Goal: Navigation & Orientation: Find specific page/section

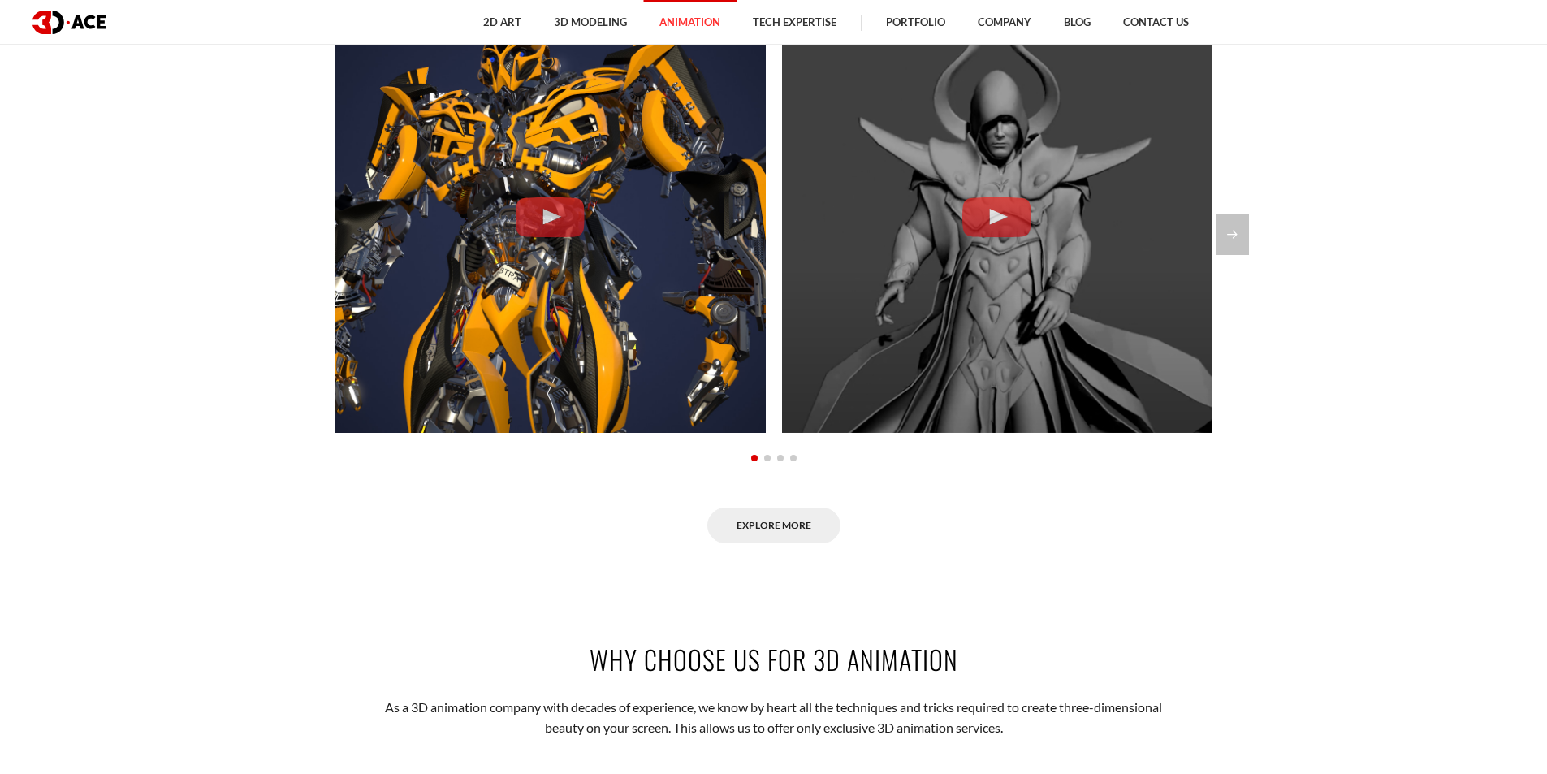
scroll to position [1543, 0]
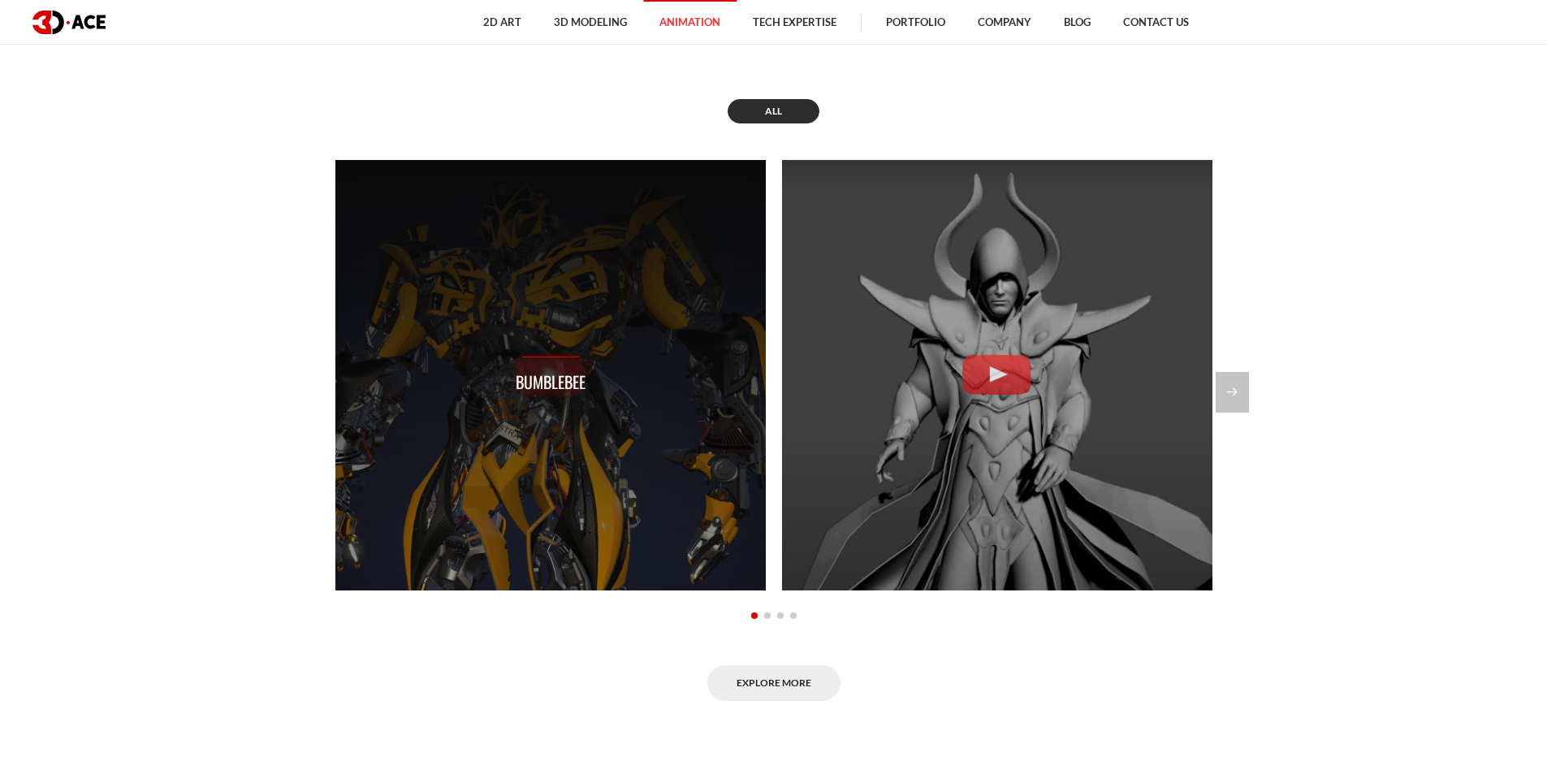
click at [563, 375] on p "Bumblebee" at bounding box center [551, 382] width 70 height 25
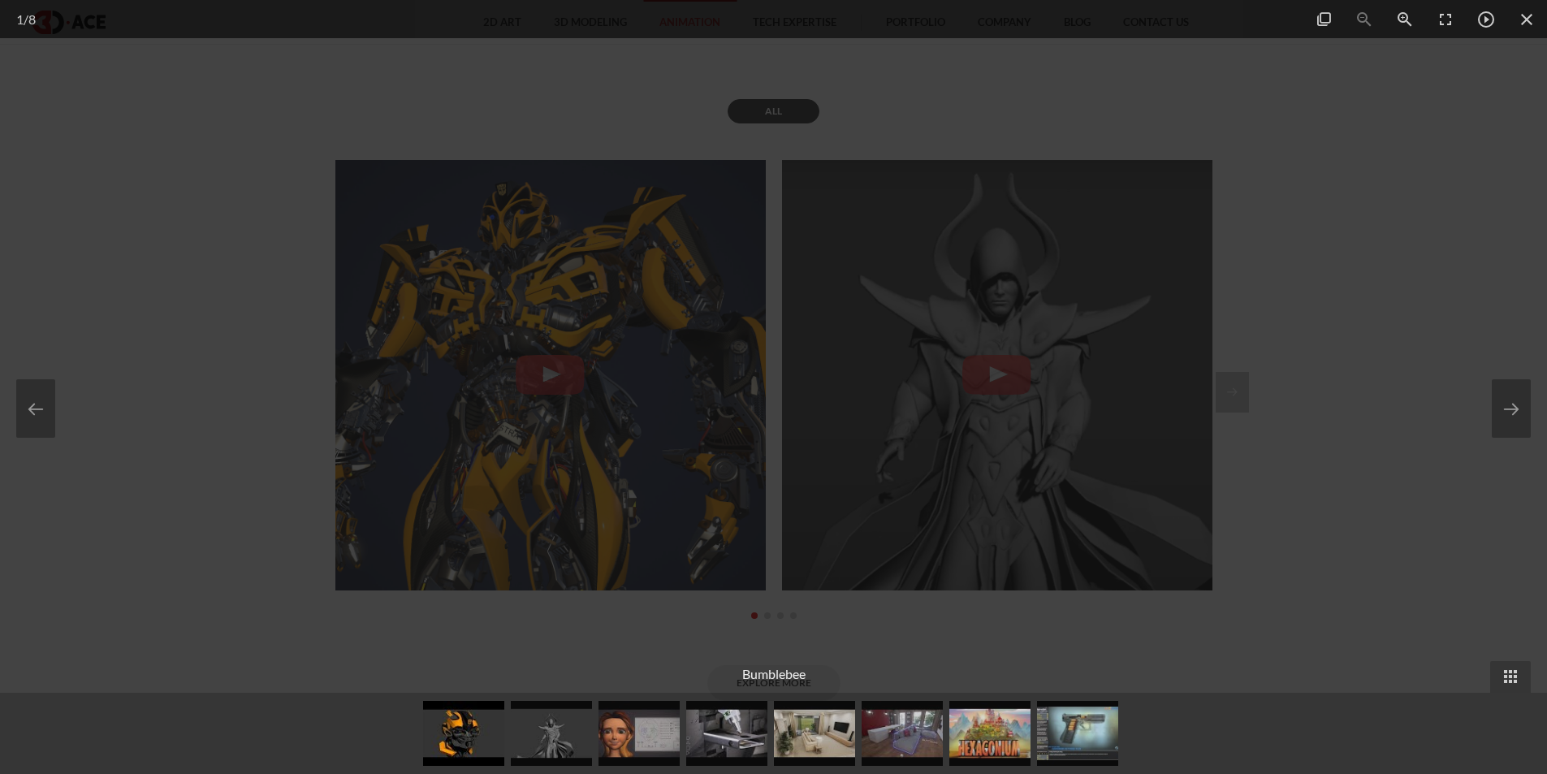
click at [1425, 345] on div at bounding box center [773, 387] width 1547 height 774
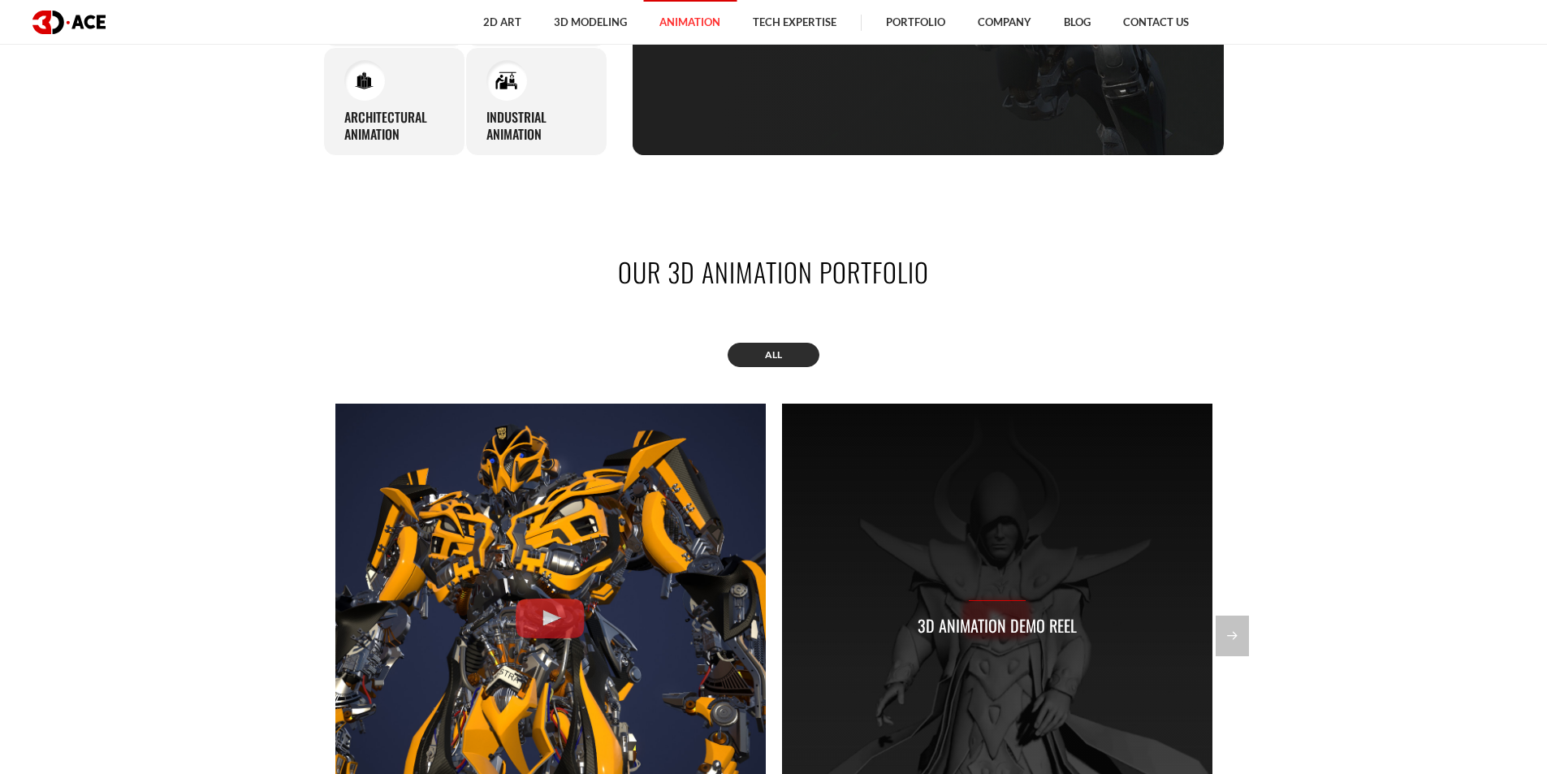
scroll to position [1624, 0]
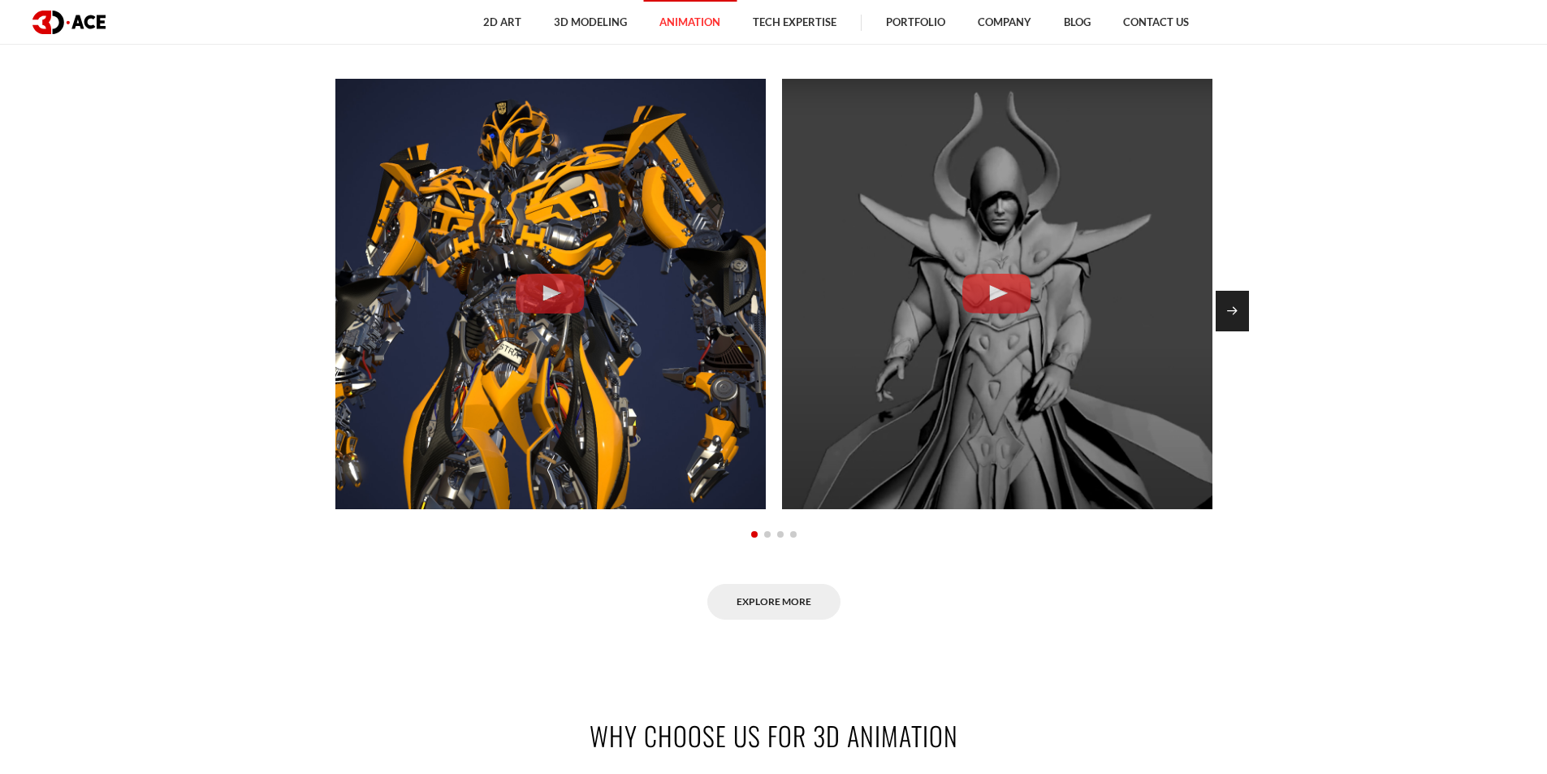
click at [1235, 307] on div "Next slide" at bounding box center [1232, 311] width 33 height 41
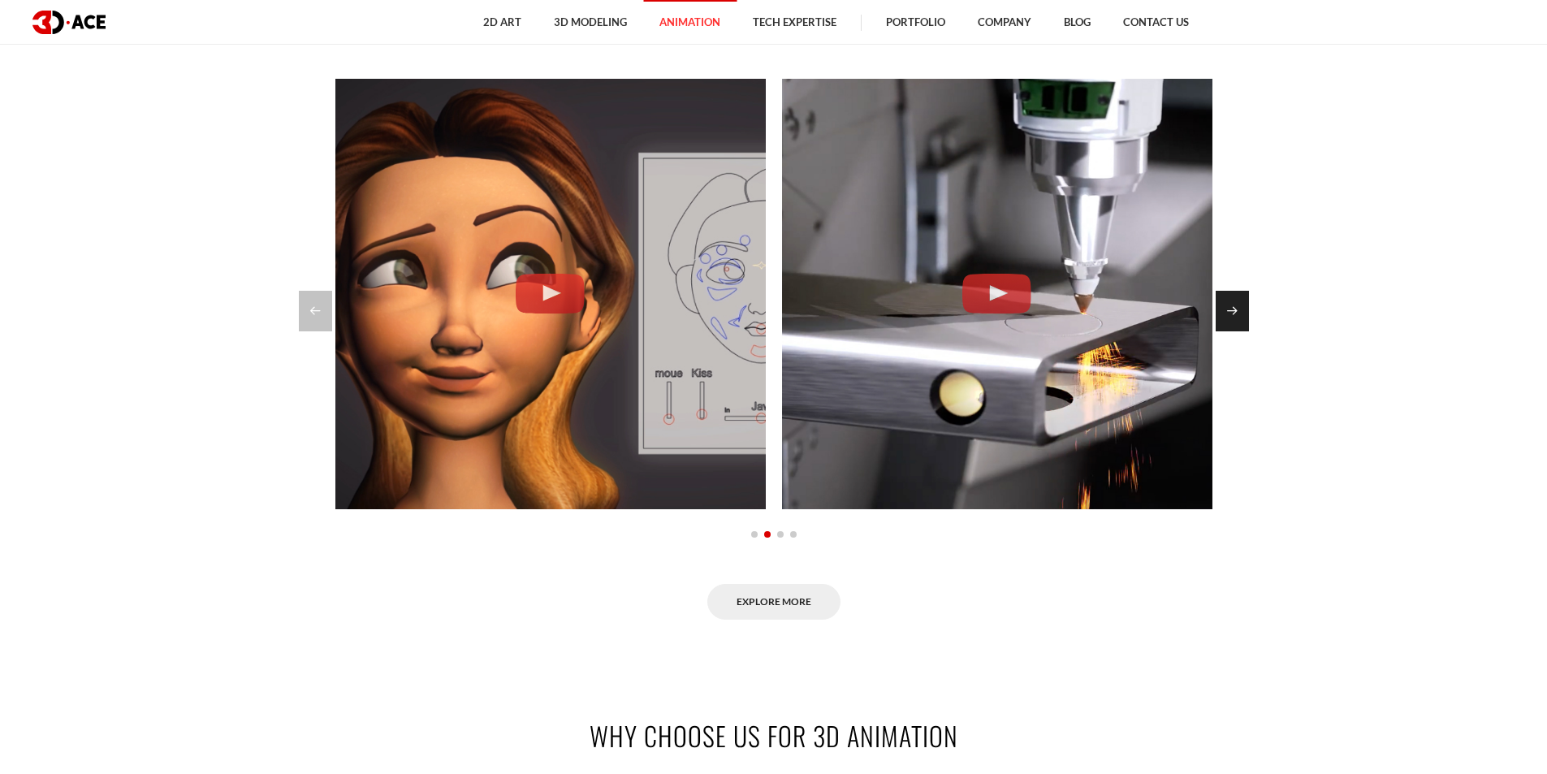
click at [1235, 307] on div "Next slide" at bounding box center [1232, 311] width 33 height 41
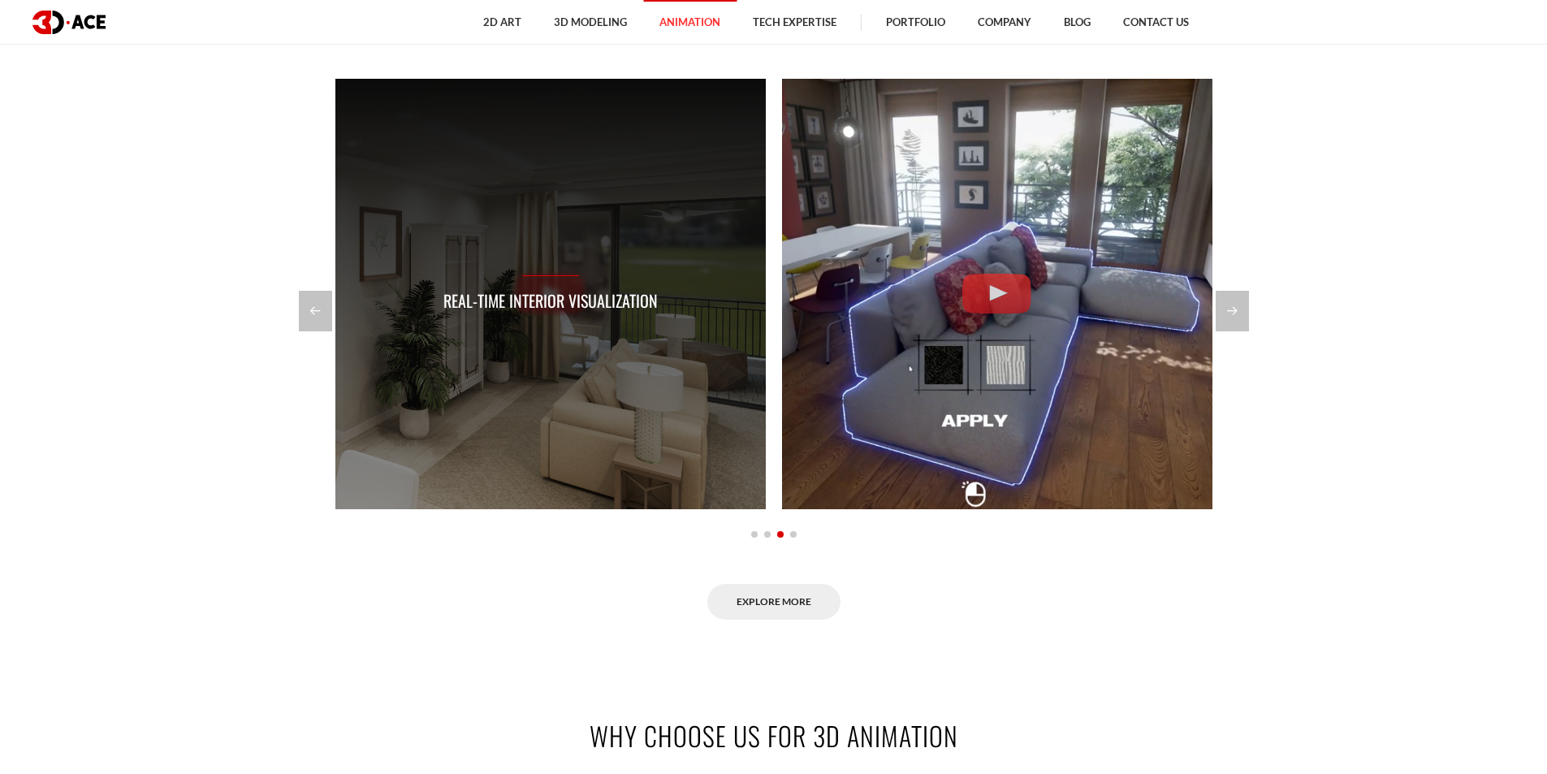
click at [547, 269] on div "Real-time Interior Visualization" at bounding box center [550, 294] width 430 height 430
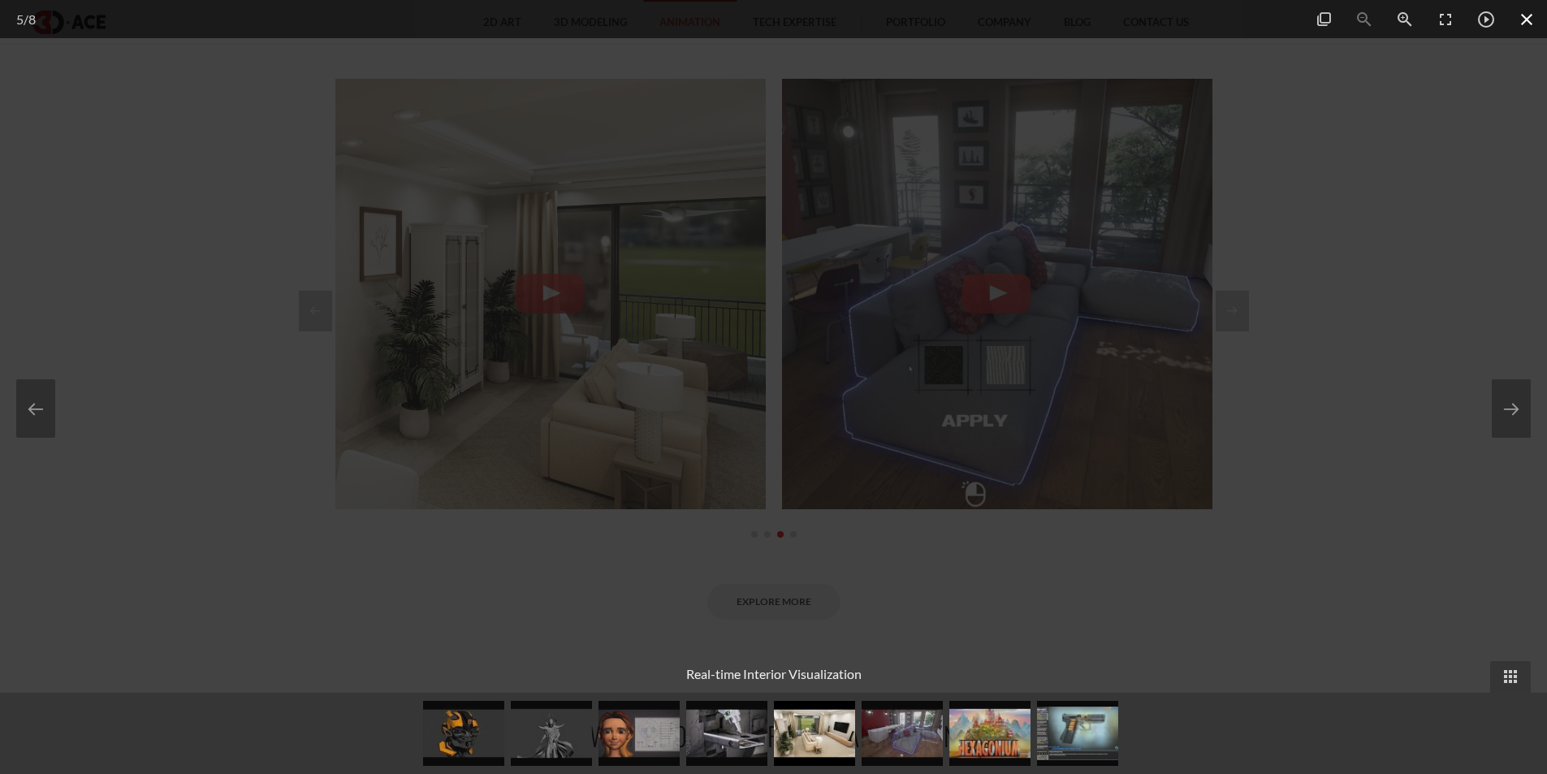
click at [1532, 23] on span at bounding box center [1527, 19] width 41 height 38
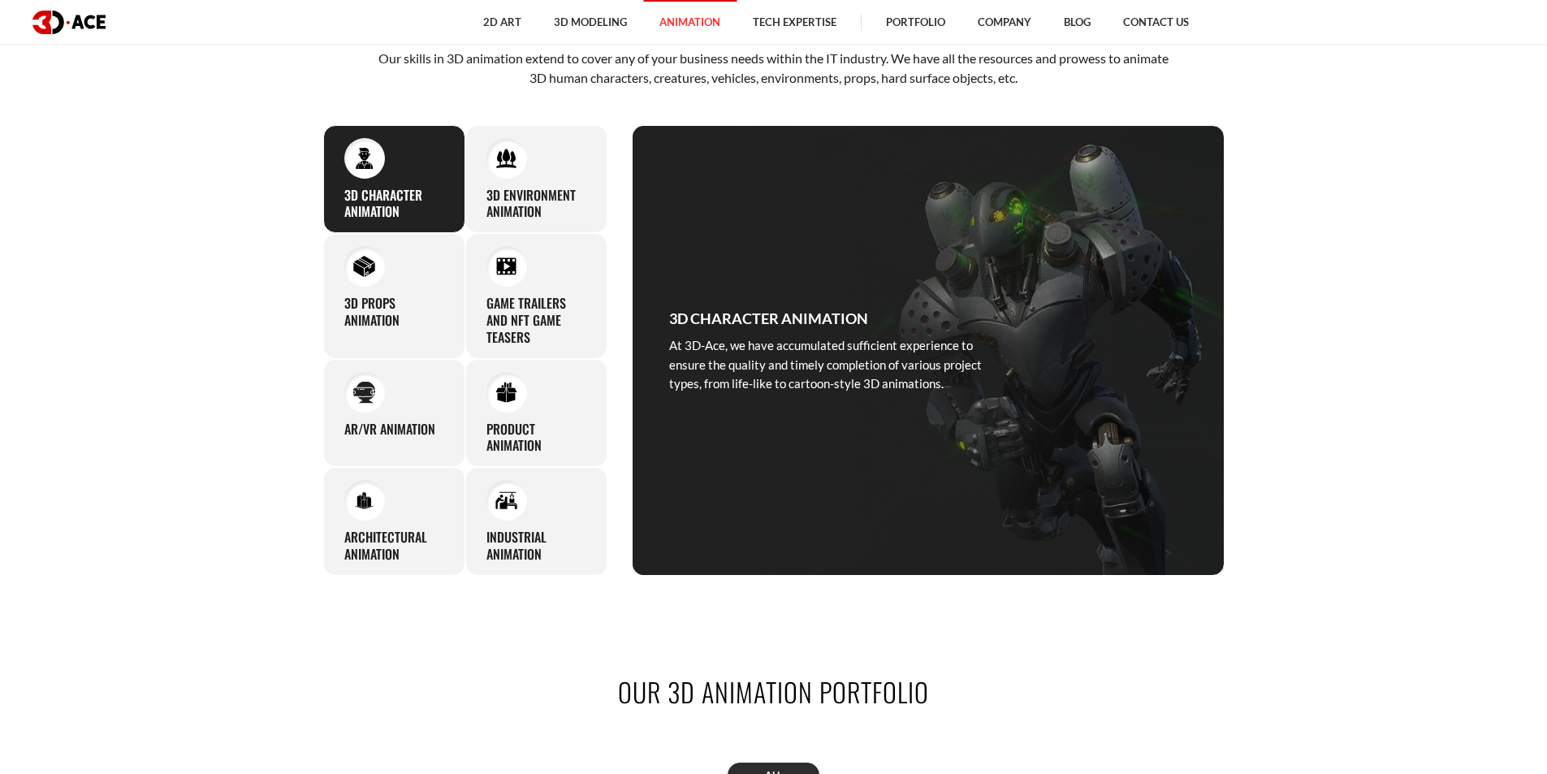
scroll to position [650, 0]
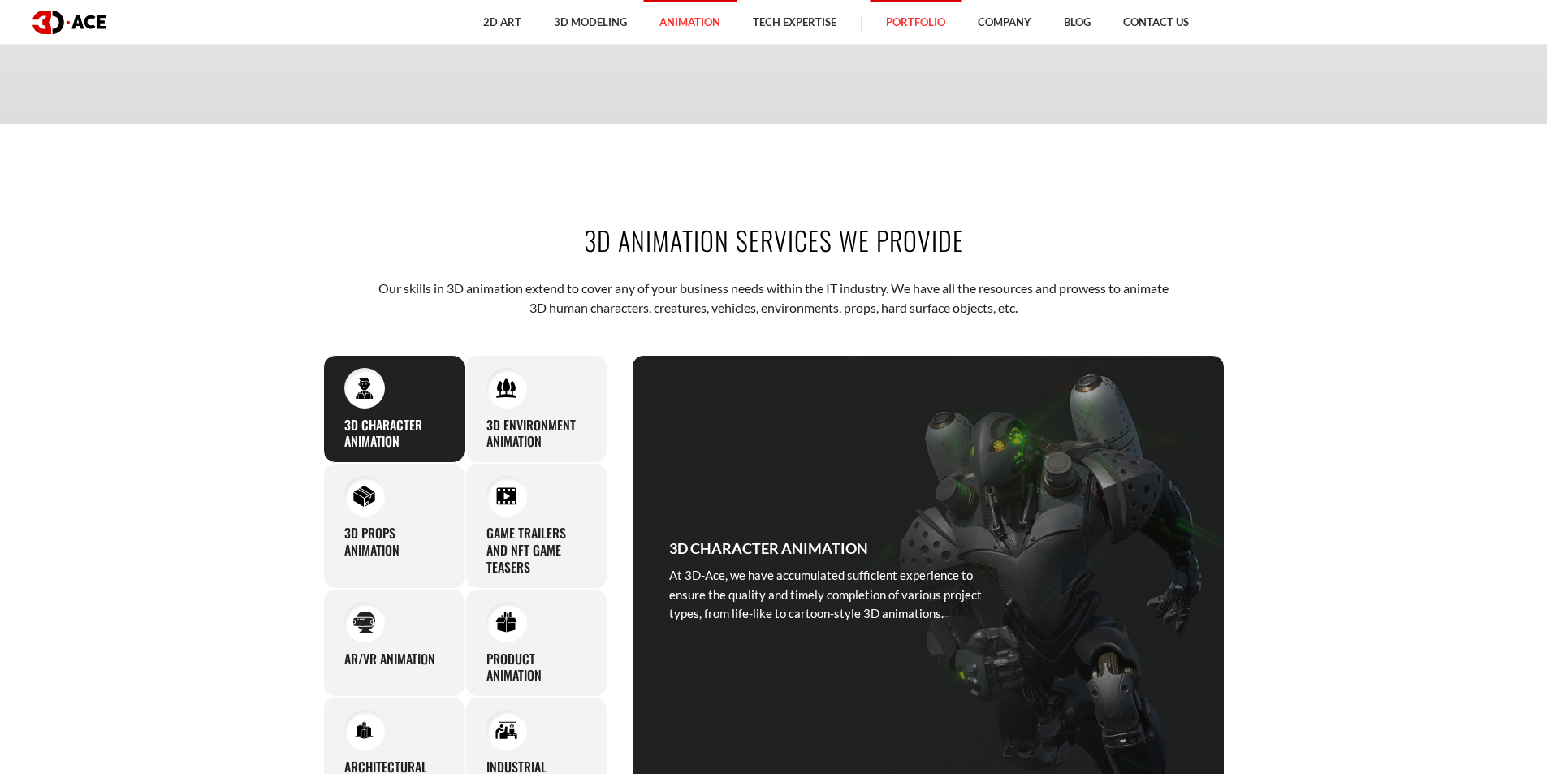
click at [915, 16] on link "Portfolio" at bounding box center [916, 22] width 92 height 45
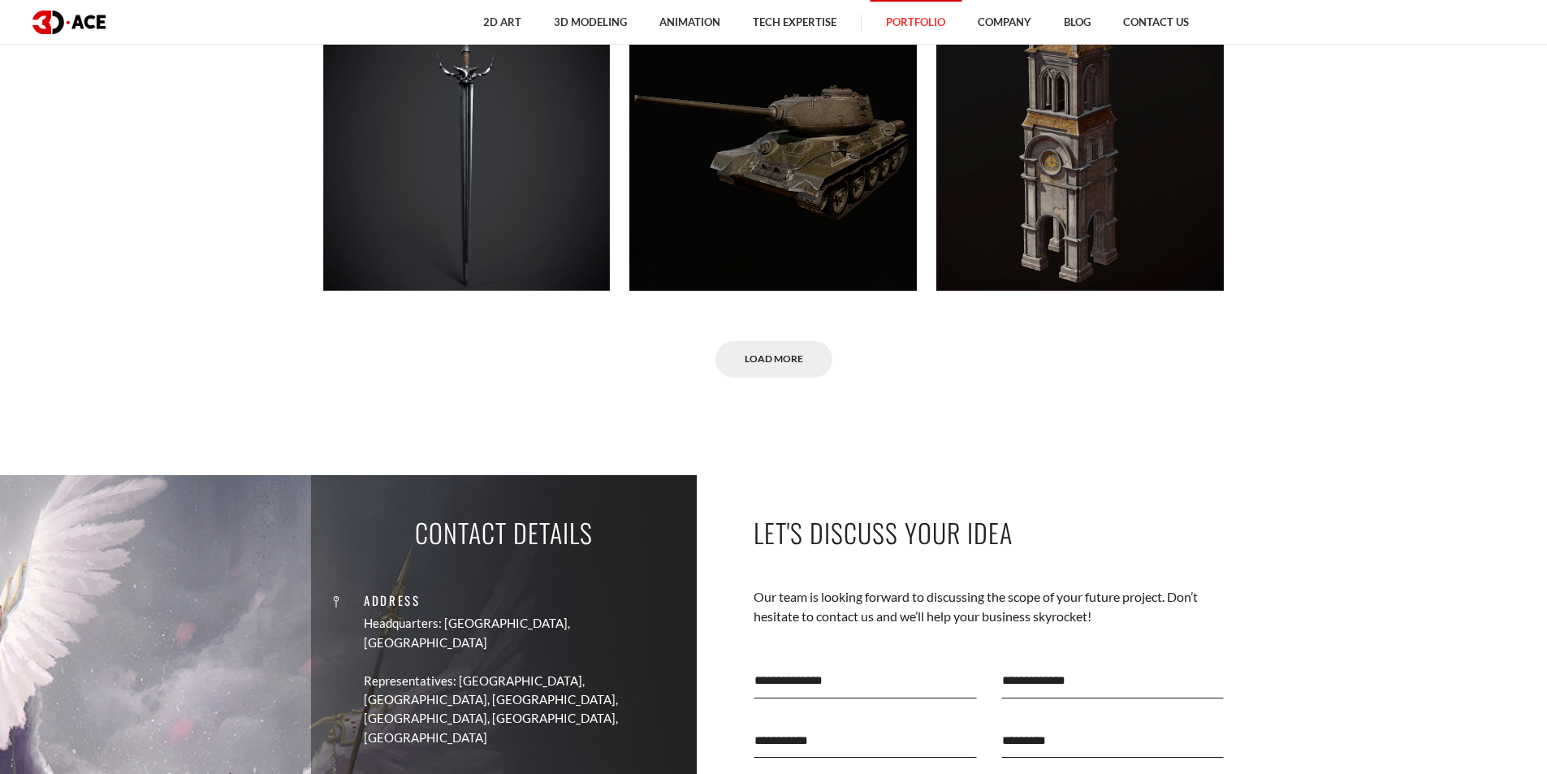
scroll to position [11127, 0]
